Goal: Transaction & Acquisition: Purchase product/service

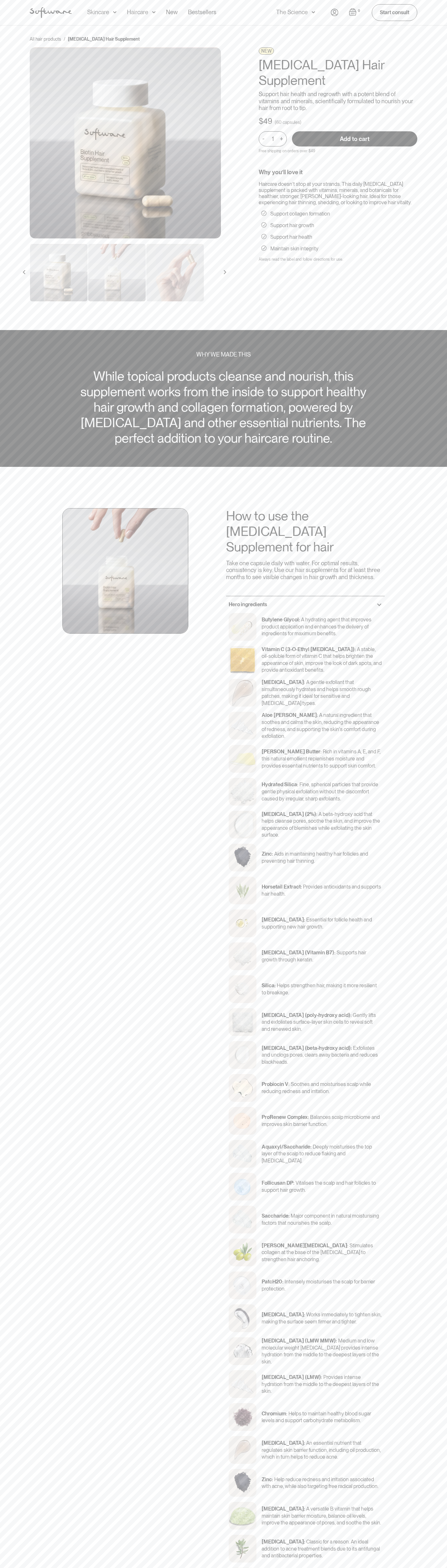
click at [354, 131] on input "Add to cart" at bounding box center [354, 139] width 125 height 15
click at [347, 11] on div "0 Your Cart ( items) $0.00 : 0 1 + - Remove Free shipping on all orders above $…" at bounding box center [374, 12] width 86 height 16
click at [324, 1568] on html "Acne Ageing Pigmentation Everyday care Hair Loss Learn Skincare Custom Formulas…" at bounding box center [224, 784] width 447 height 1568
click at [3, 400] on section "WHY WE MADE THIS While topical products cleanse and nourish, this supplement wo…" at bounding box center [224, 399] width 447 height 136
